Goal: Participate in discussion

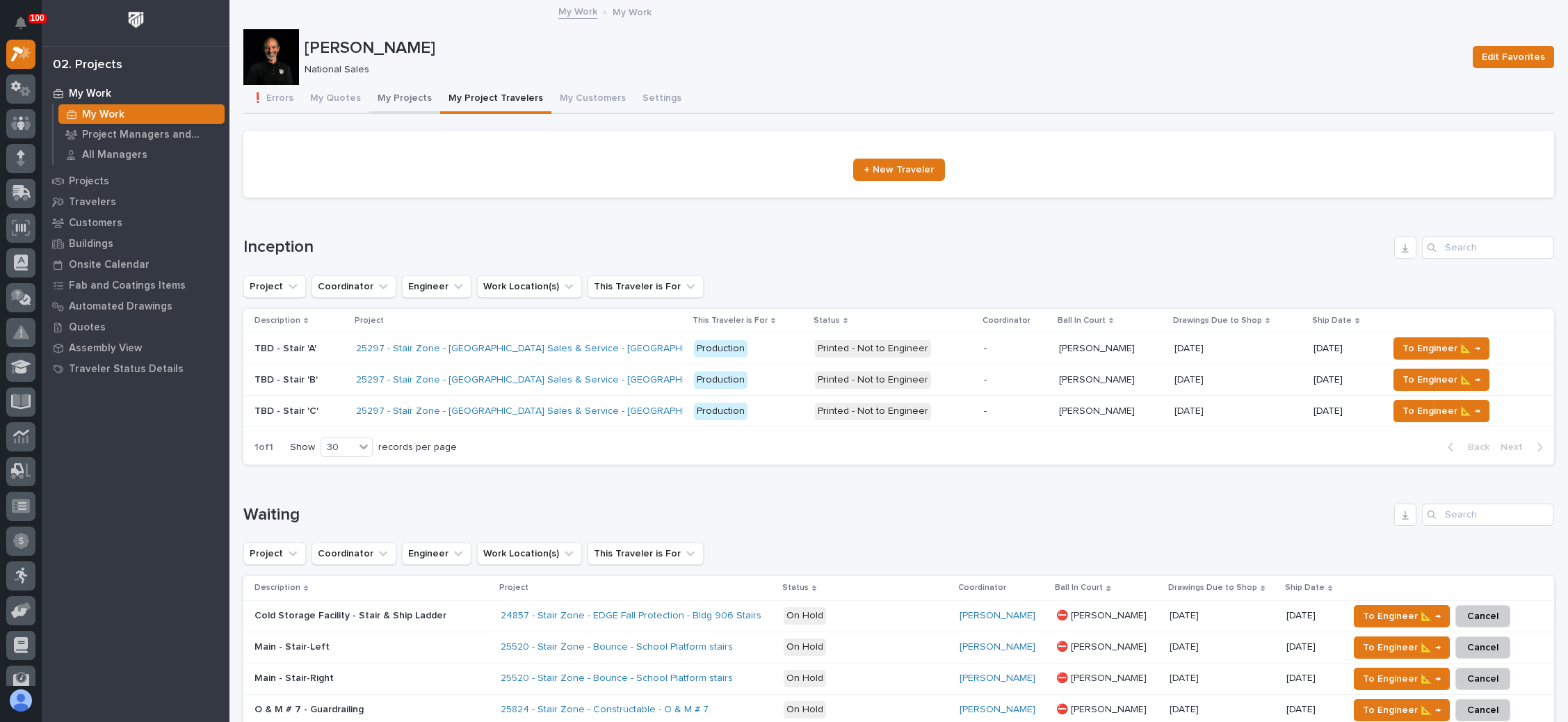
click at [410, 95] on button "My Projects" at bounding box center [405, 99] width 71 height 29
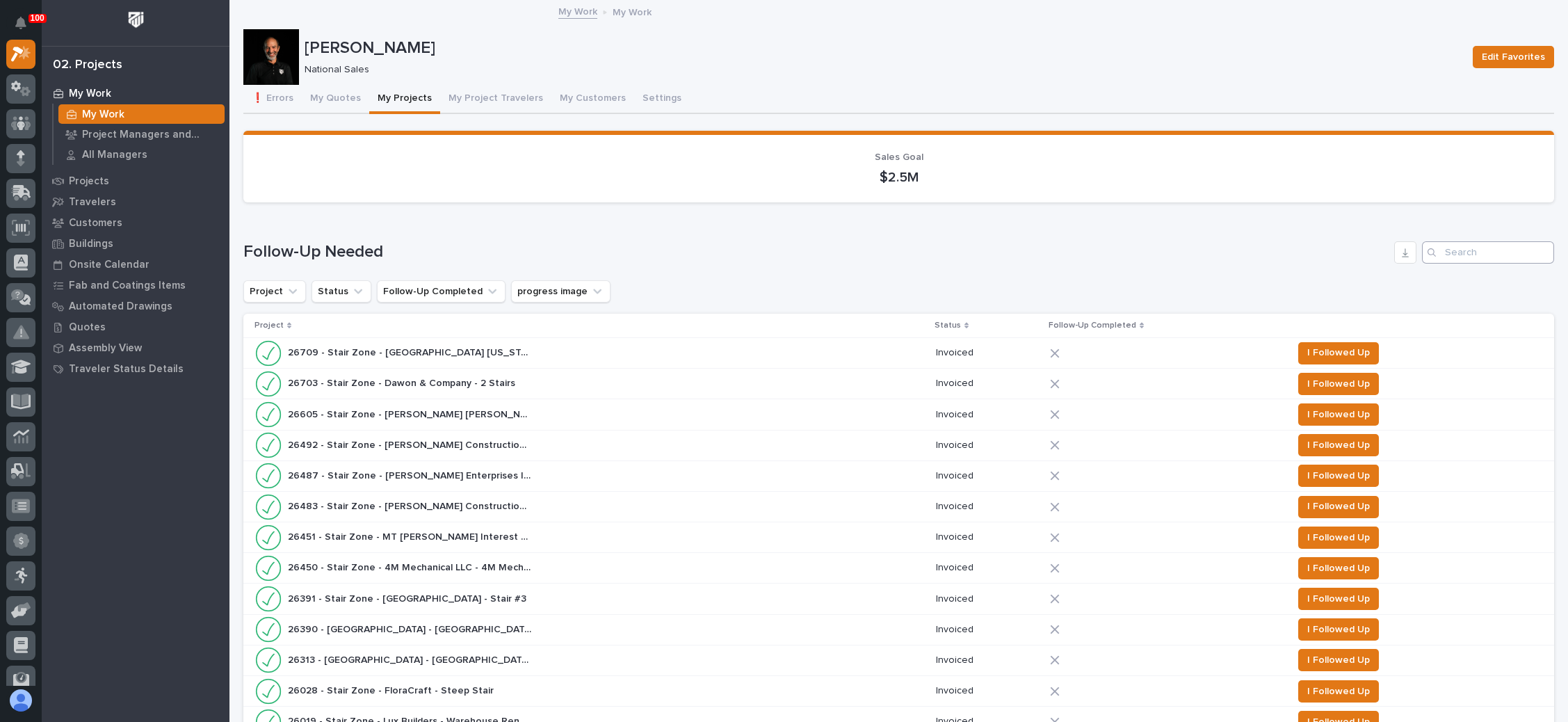
scroll to position [835, 0]
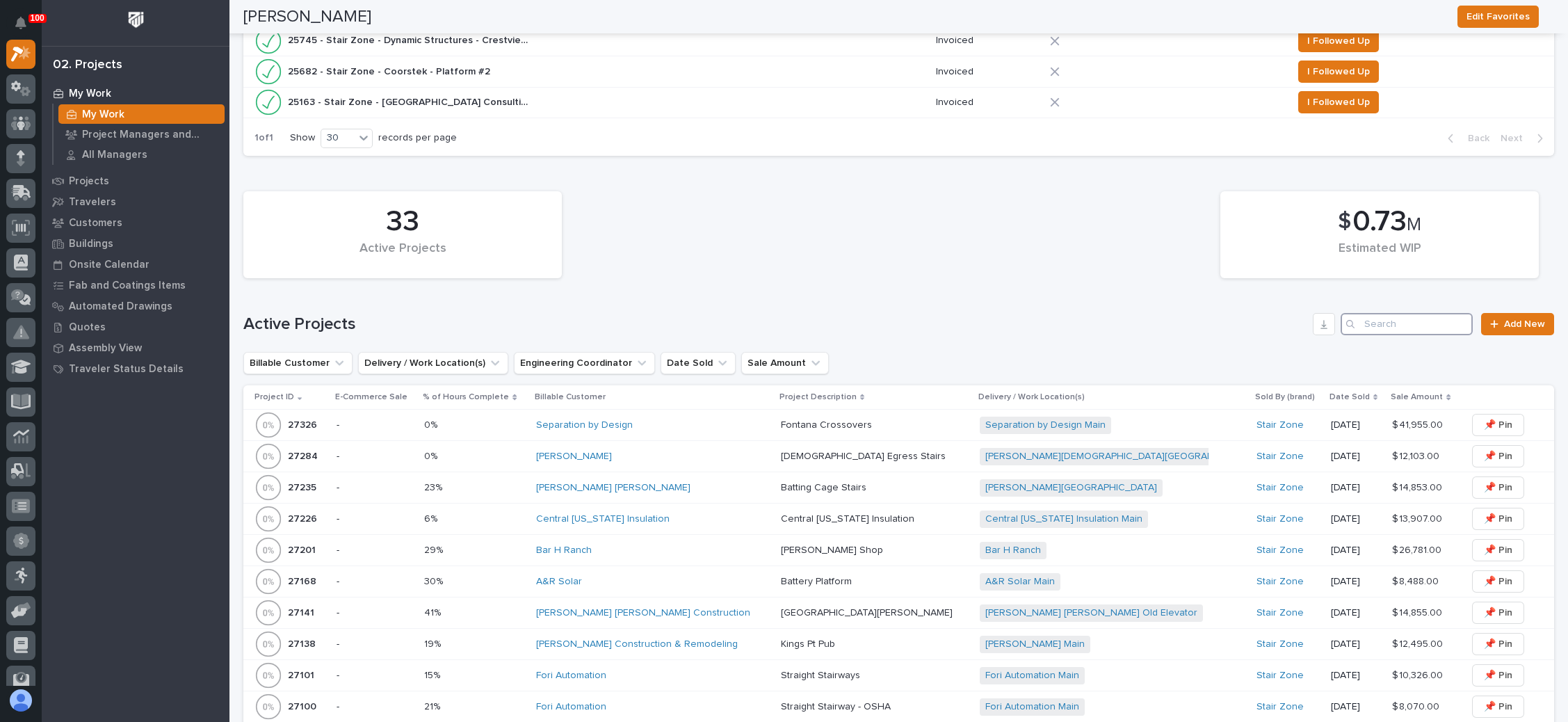
click at [1388, 317] on input "Search" at bounding box center [1408, 325] width 132 height 22
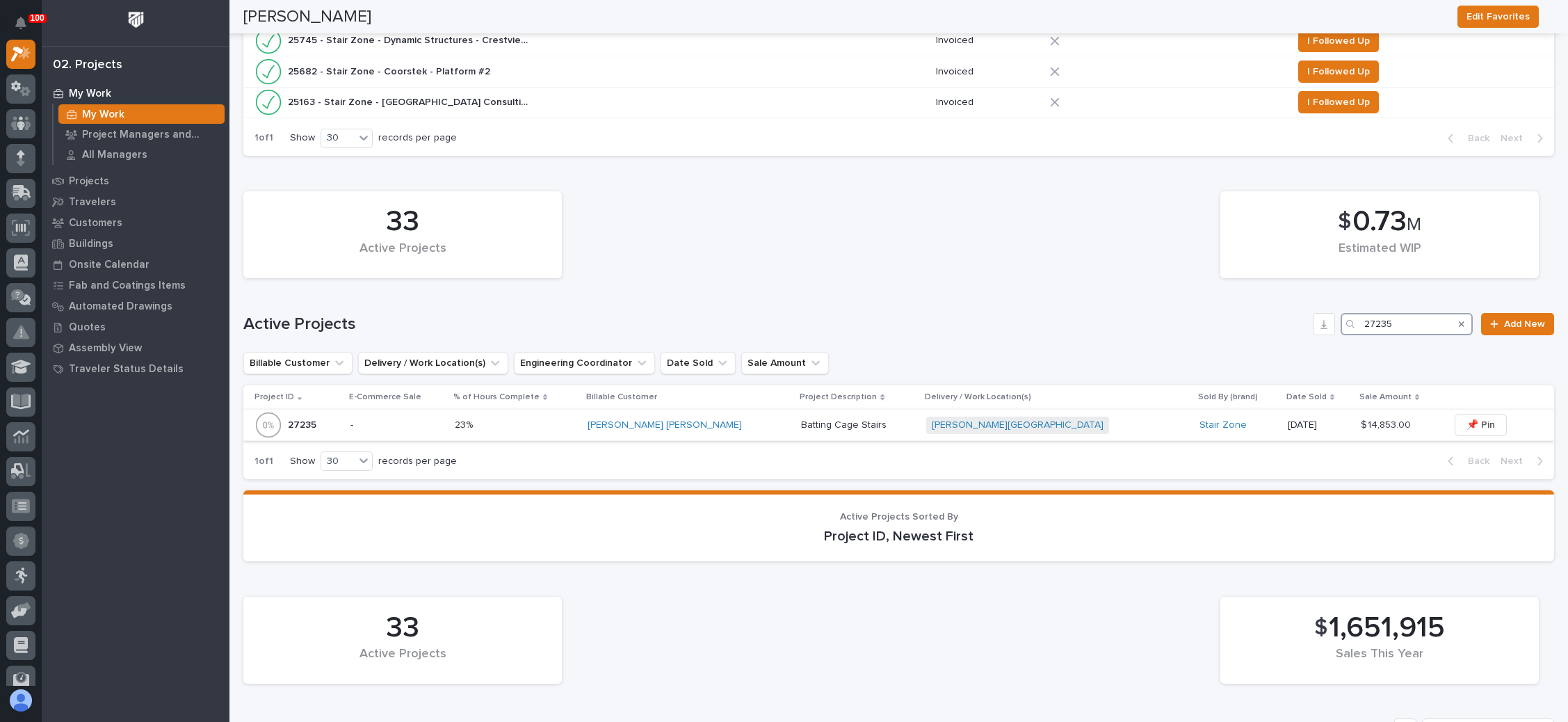
type input "27235"
click at [1062, 417] on div "[PERSON_NAME][GEOGRAPHIC_DATA] + 0" at bounding box center [1048, 425] width 243 height 18
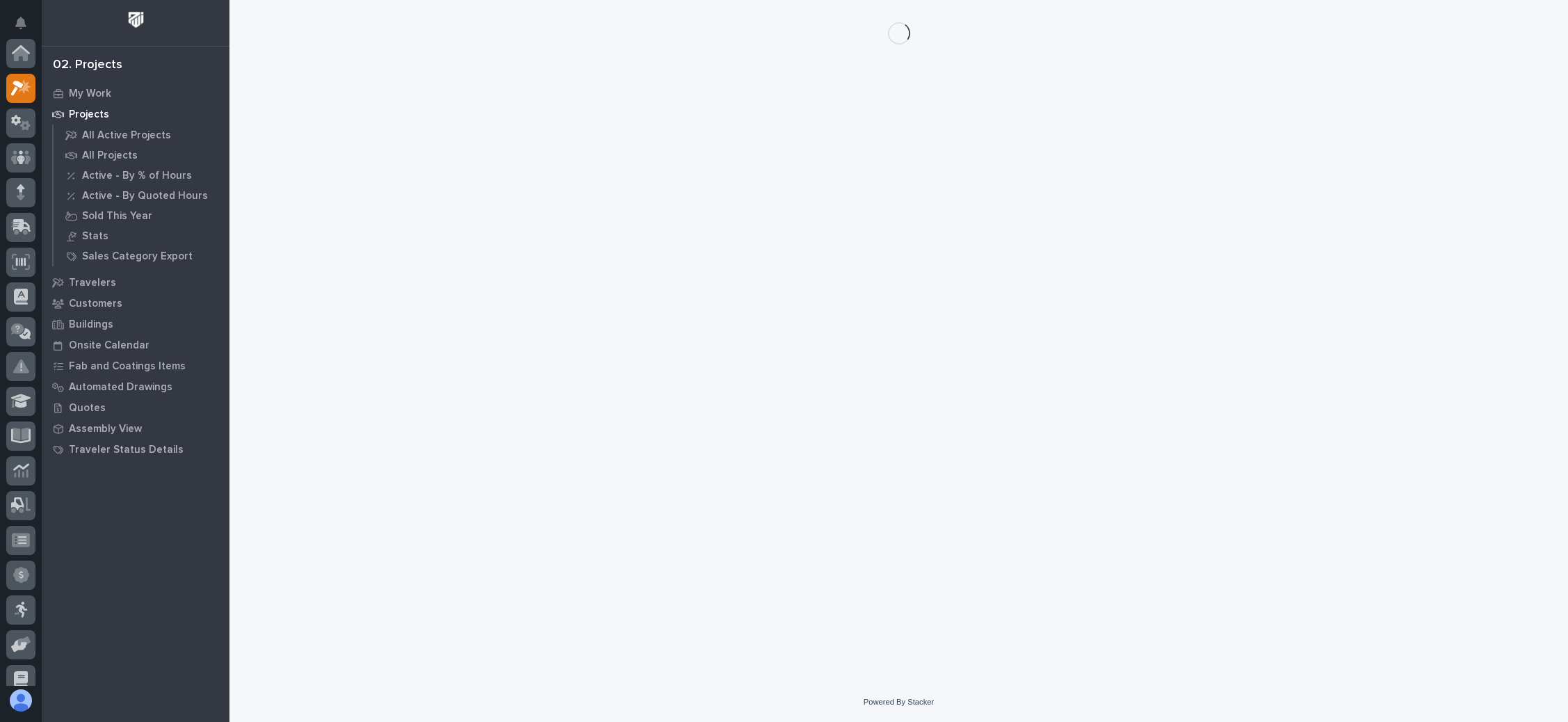
scroll to position [35, 0]
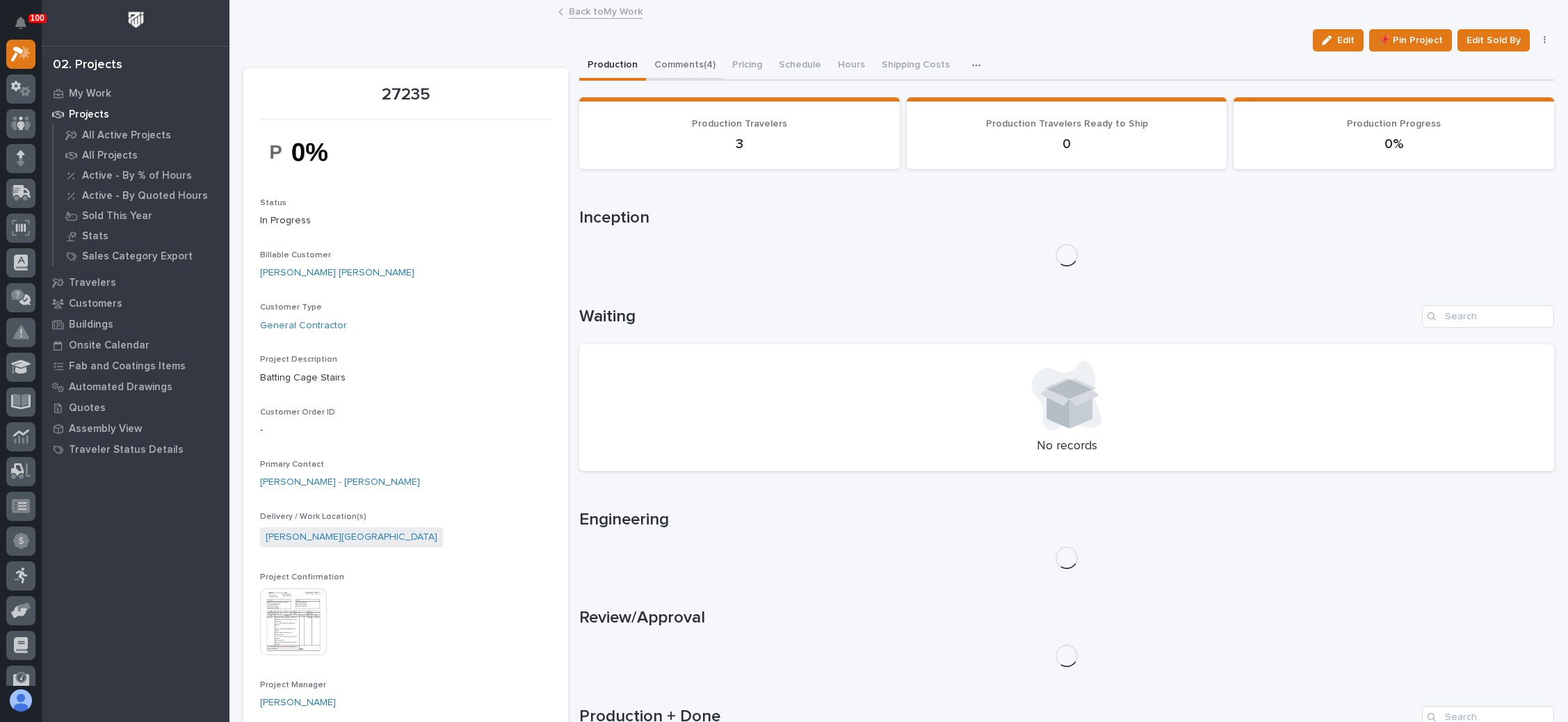
click at [699, 58] on button "Comments (4)" at bounding box center [686, 65] width 78 height 29
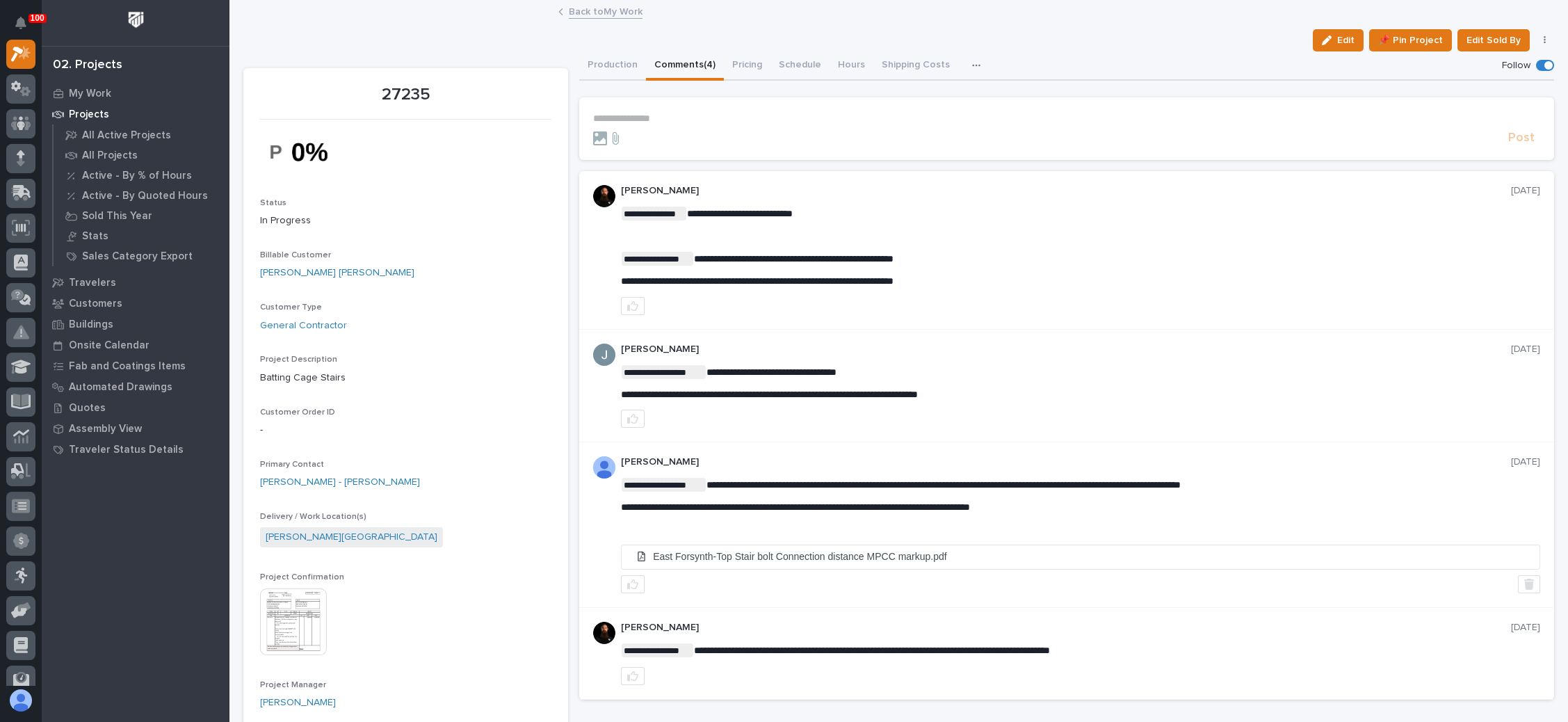
click at [650, 117] on p "**********" at bounding box center [1067, 118] width 948 height 12
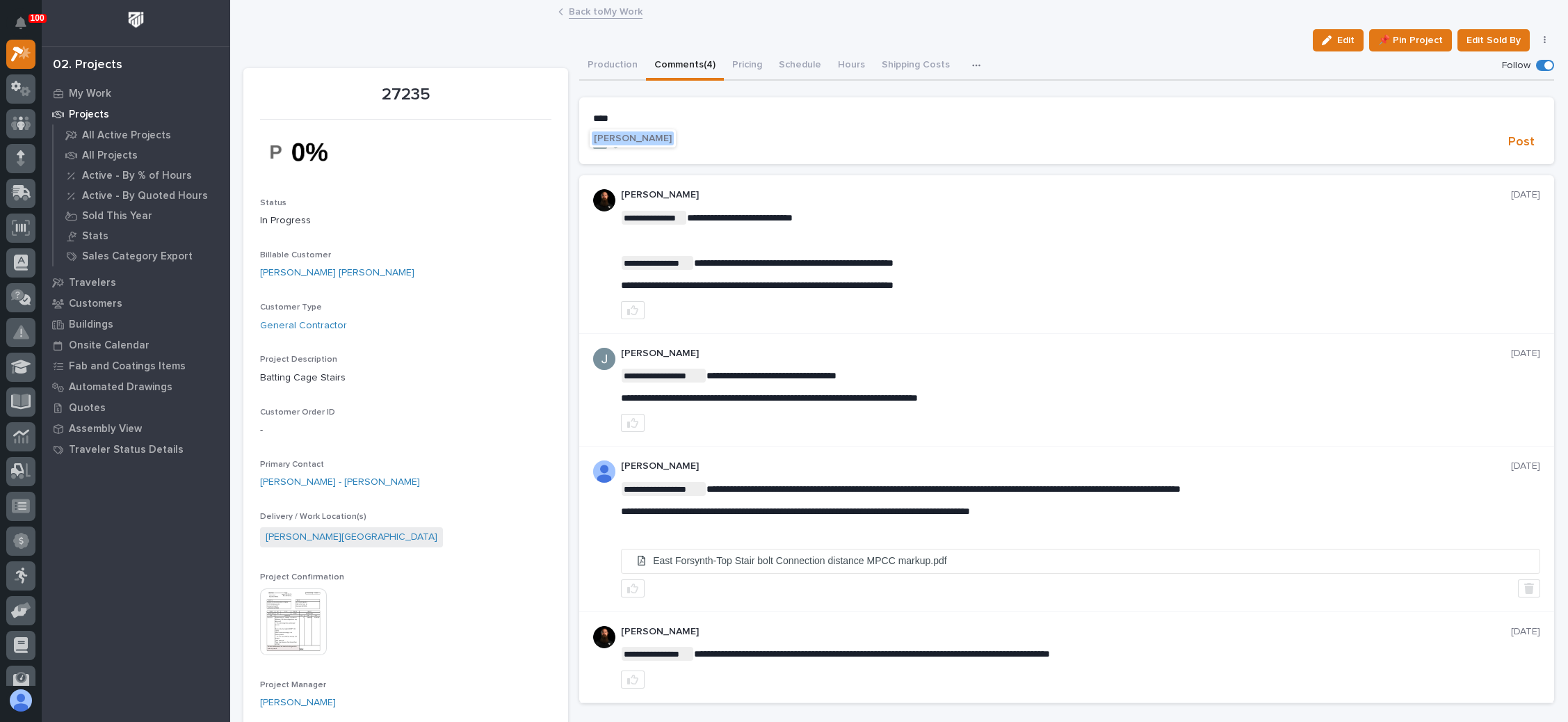
click at [644, 130] on div "[PERSON_NAME]" at bounding box center [632, 138] width 86 height 18
drag, startPoint x: 648, startPoint y: 134, endPoint x: 663, endPoint y: 132, distance: 15.1
click at [649, 134] on span "[PERSON_NAME]" at bounding box center [633, 138] width 78 height 9
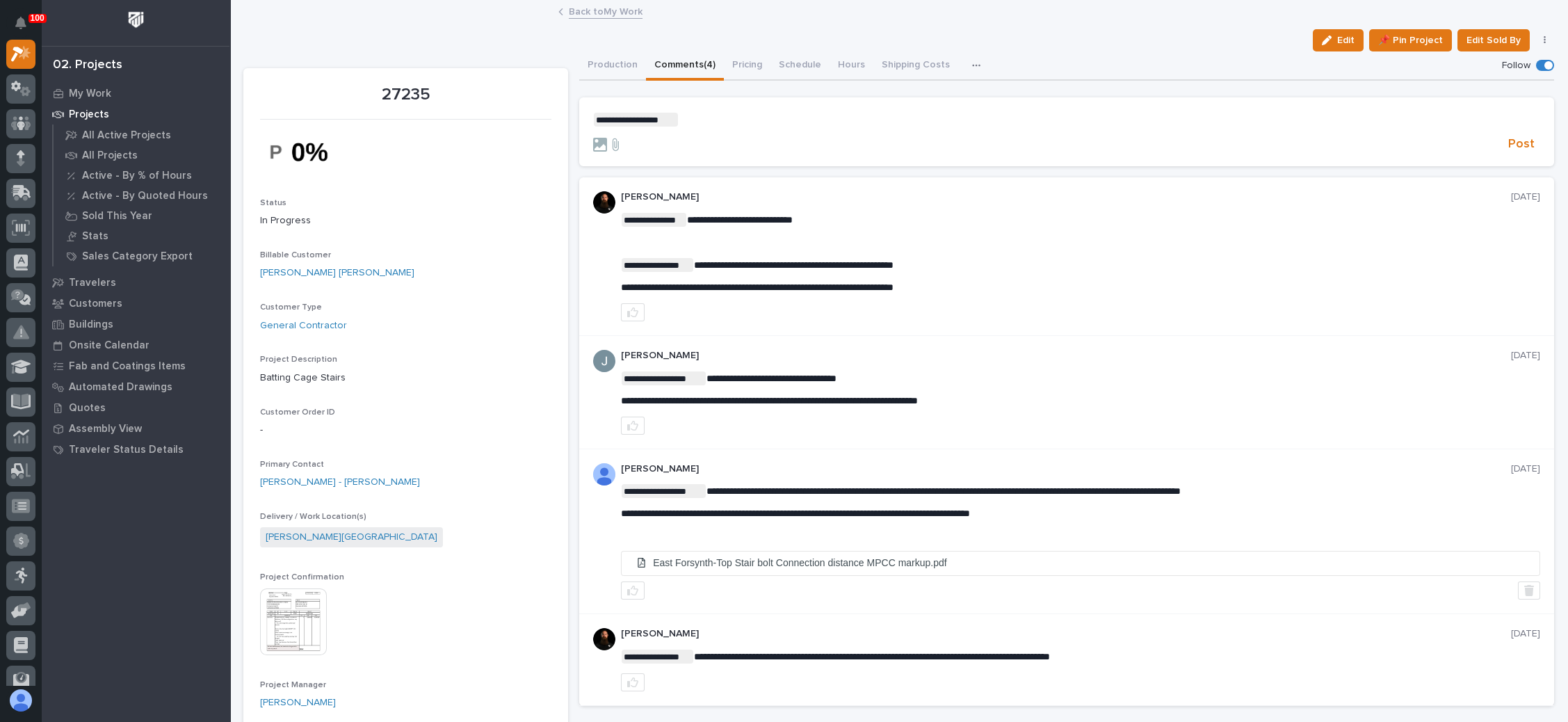
click at [687, 119] on p "**********" at bounding box center [1067, 119] width 948 height 14
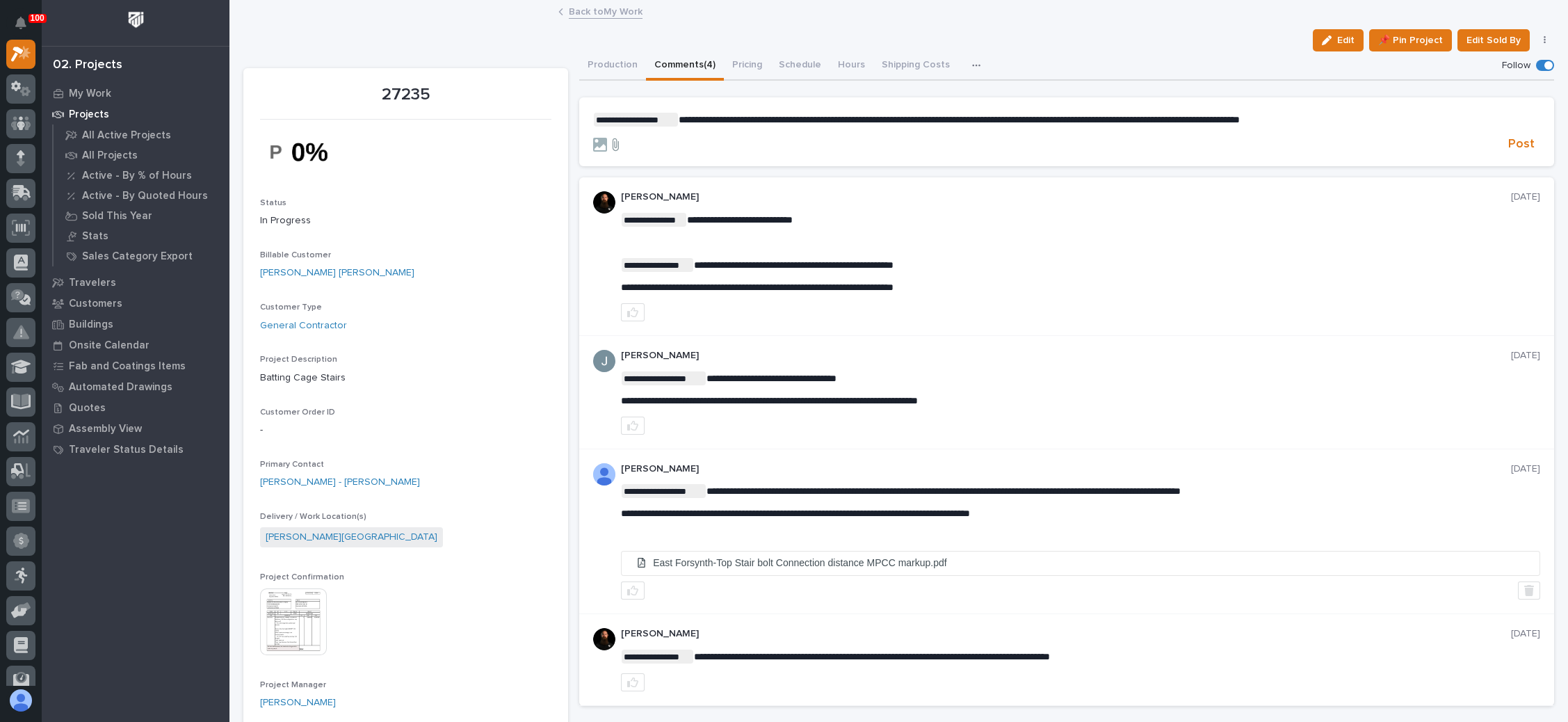
click at [612, 146] on icon at bounding box center [616, 145] width 17 height 14
click at [614, 140] on icon at bounding box center [616, 145] width 17 height 14
click at [607, 138] on input "file" at bounding box center [607, 138] width 0 height 0
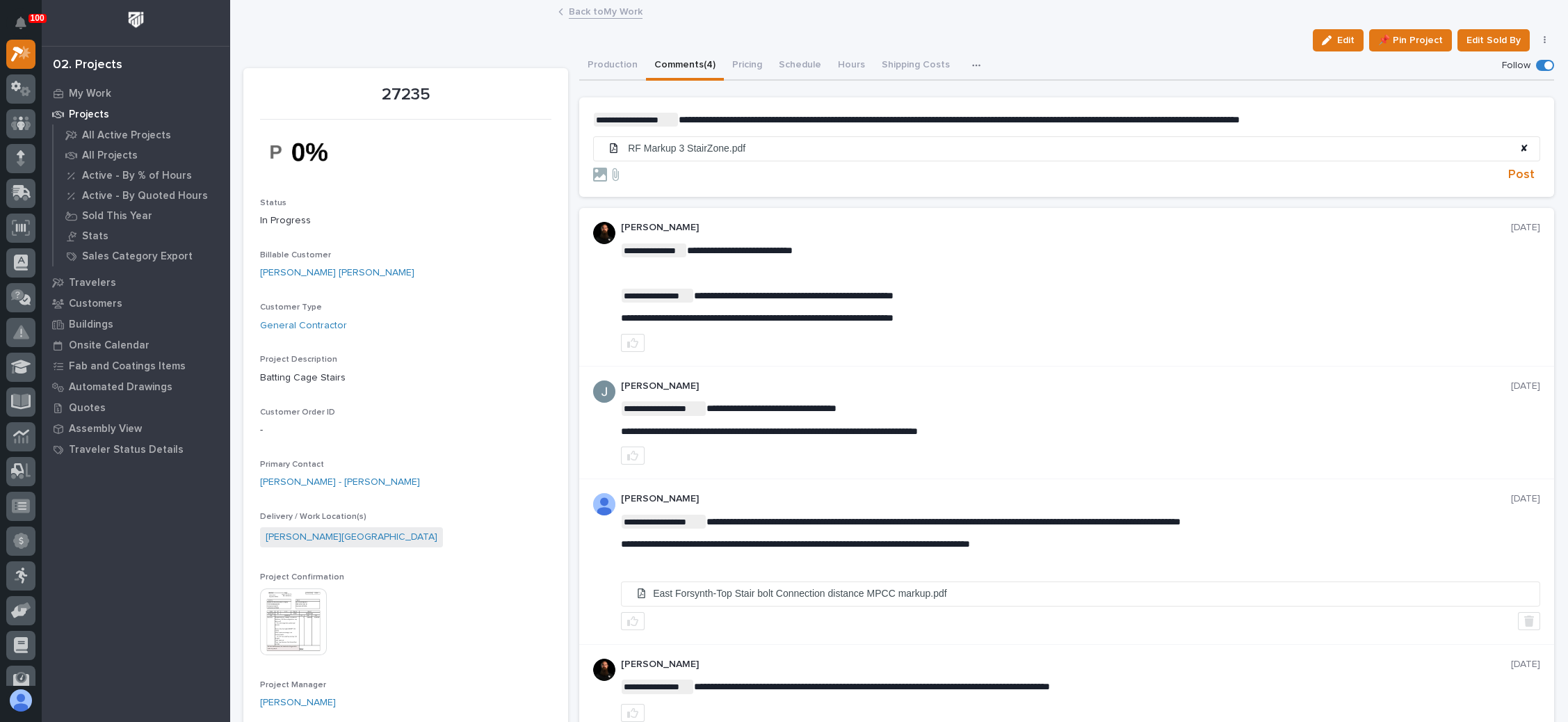
click at [992, 117] on span "**********" at bounding box center [960, 119] width 562 height 9
click at [1508, 175] on span "Post" at bounding box center [1521, 174] width 26 height 16
